Goal: Communication & Community: Answer question/provide support

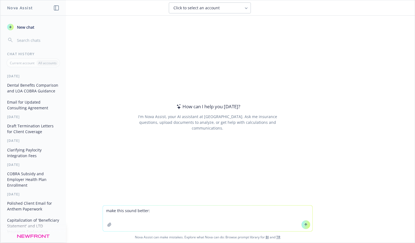
type textarea "make this sound better: Hi PROCEPT Team, I hope you’re well. Attached is our am…"
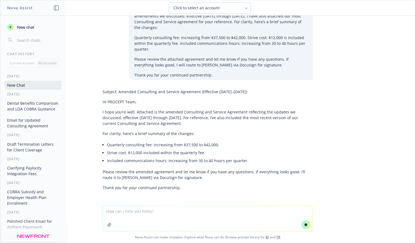
scroll to position [35, 0]
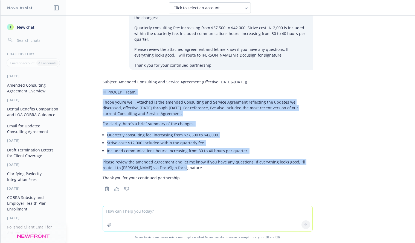
drag, startPoint x: 101, startPoint y: 91, endPoint x: 180, endPoint y: 168, distance: 109.9
click at [180, 168] on div "Subject: Amended Consulting and Service Agreement (Effective [DATE]–[DATE]) Hi …" at bounding box center [207, 135] width 219 height 116
copy div "Hi PROCEPT Team, I hope you’re well. Attached is the amended Consulting and Ser…"
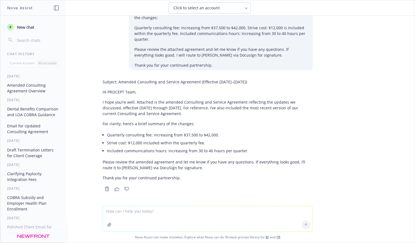
click at [177, 170] on p "Please review the amended agreement and let me know if you have any questions. …" at bounding box center [208, 164] width 210 height 11
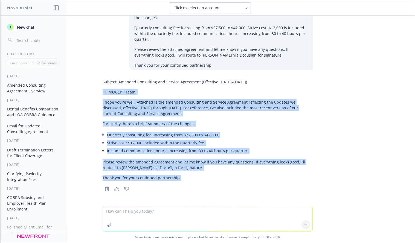
drag, startPoint x: 180, startPoint y: 180, endPoint x: 99, endPoint y: 89, distance: 121.2
click at [99, 89] on div "Subject: Amended Consulting and Service Agreement (Effective [DATE]–[DATE]) Hi …" at bounding box center [207, 135] width 219 height 116
copy div "Hi PROCEPT Team, I hope you’re well. Attached is the amended Consulting and Ser…"
